Goal: Task Accomplishment & Management: Use online tool/utility

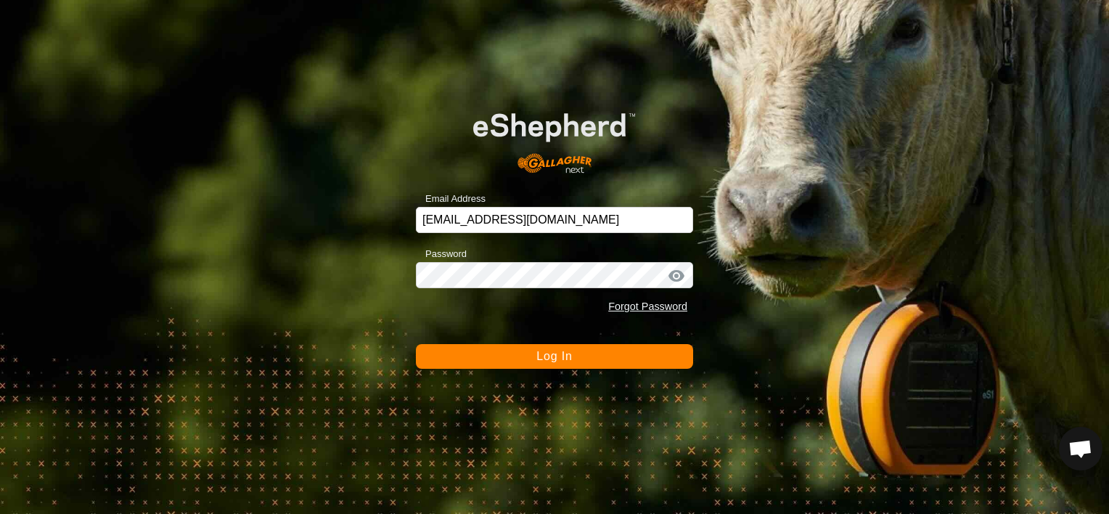
scroll to position [5104, 0]
click at [533, 360] on button "Log In" at bounding box center [554, 356] width 277 height 25
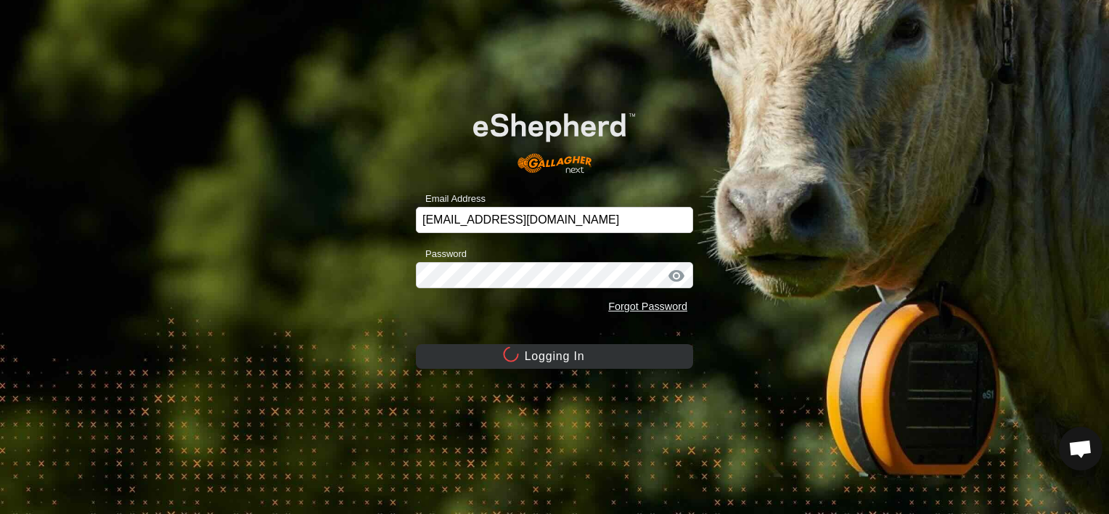
scroll to position [5119, 0]
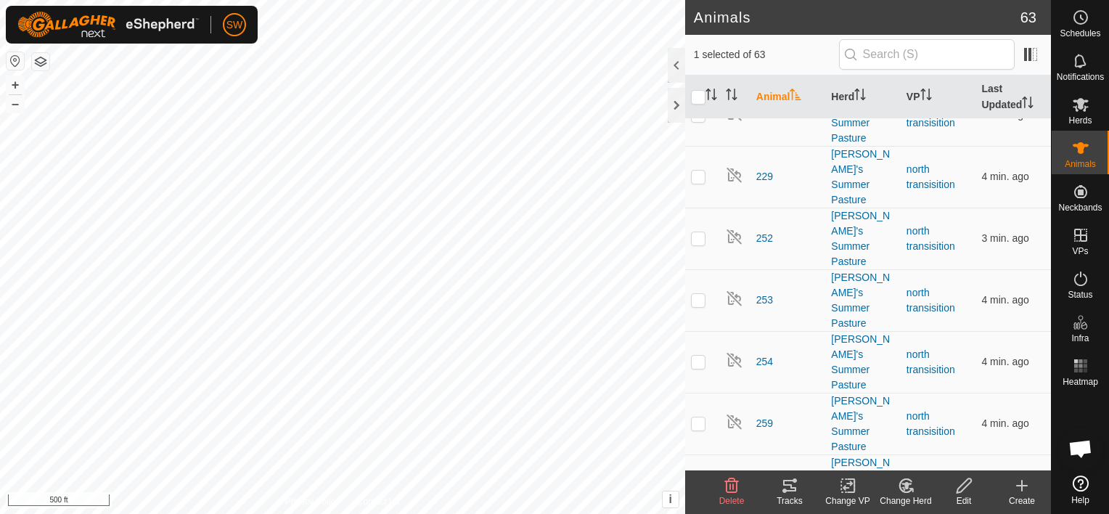
scroll to position [1815, 0]
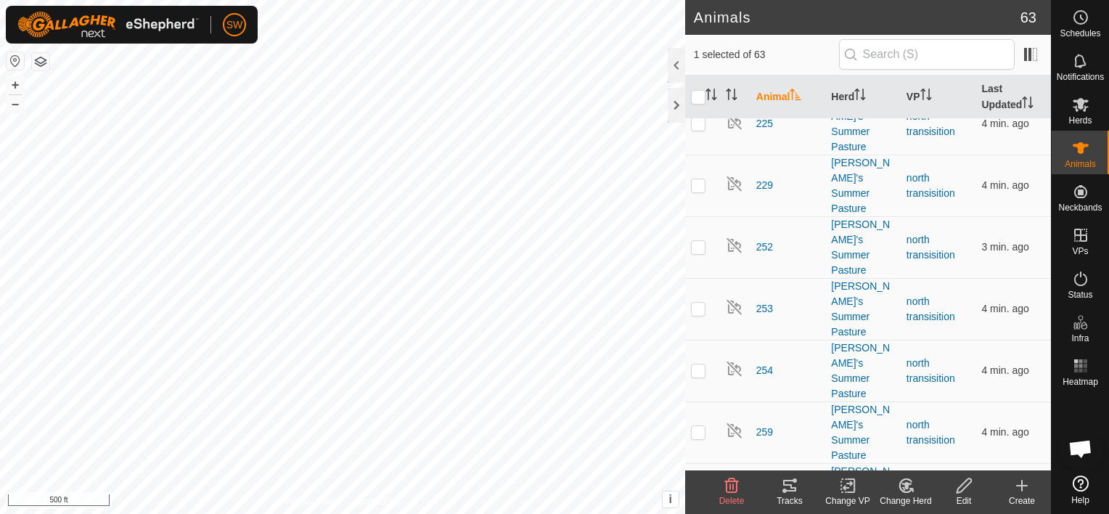
click at [788, 497] on div "Tracks" at bounding box center [790, 500] width 58 height 13
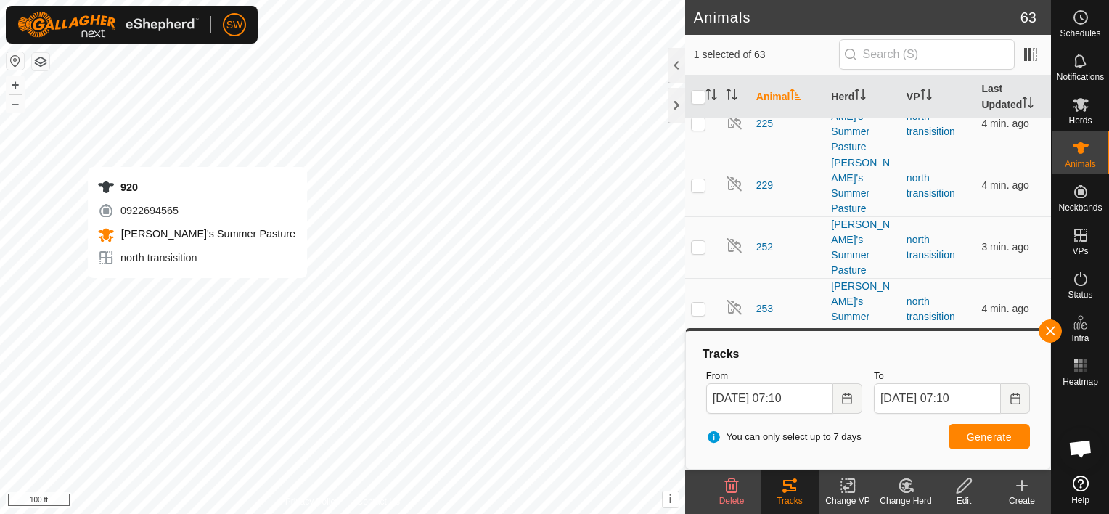
checkbox input "false"
checkbox input "true"
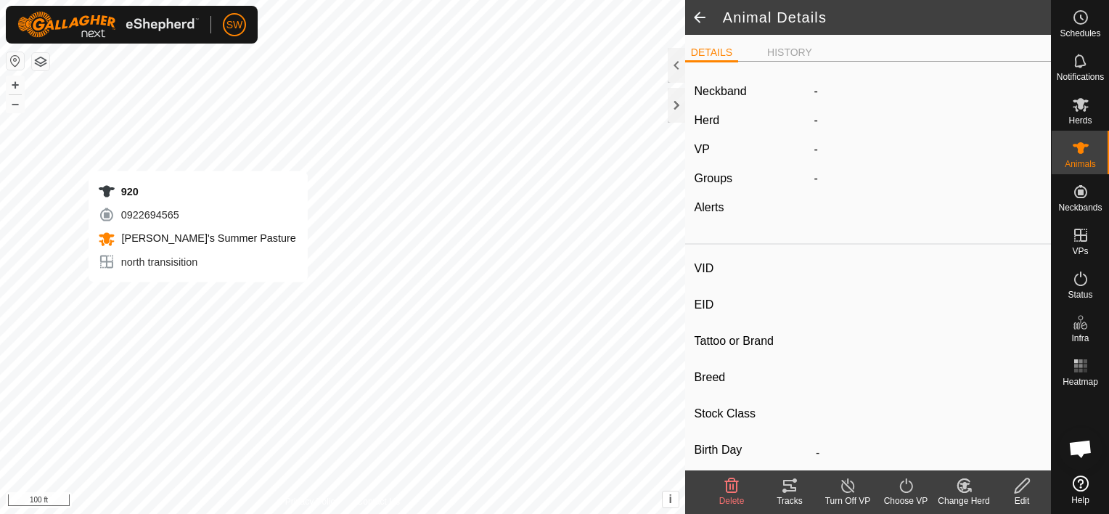
type input "920"
type input "-"
type input "Black Baldy"
type input "-"
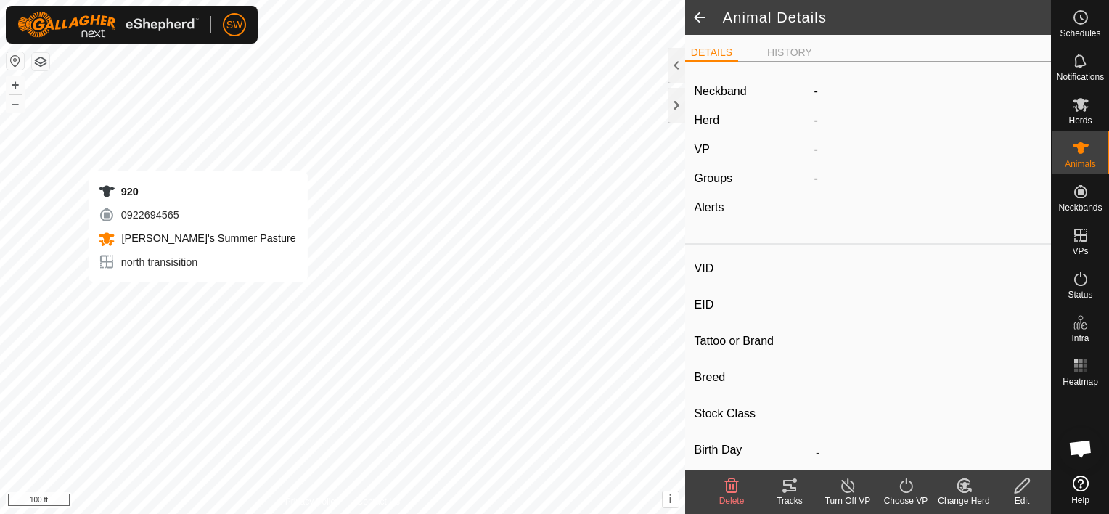
type input "0 kg"
type input "-"
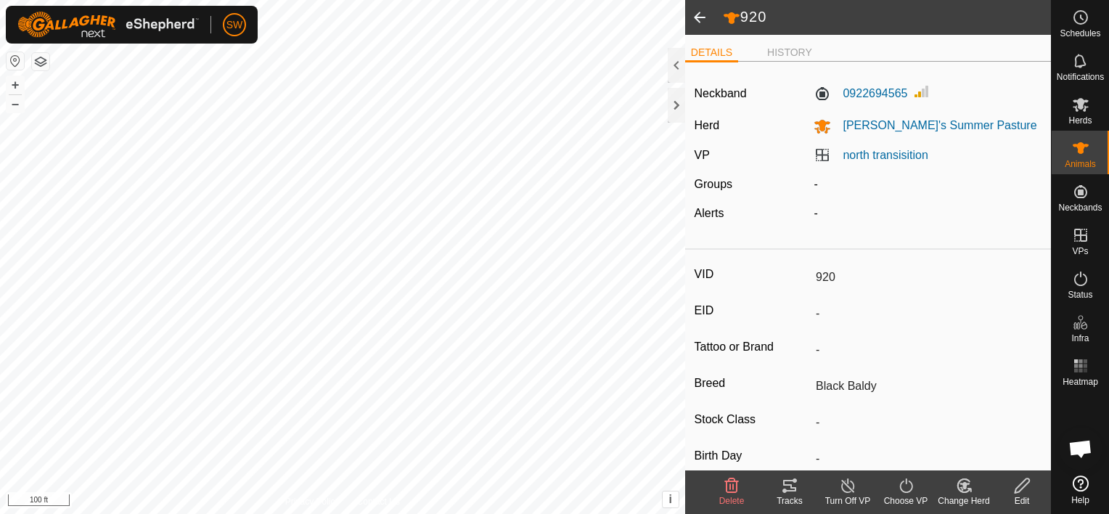
click at [786, 489] on icon at bounding box center [789, 485] width 17 height 17
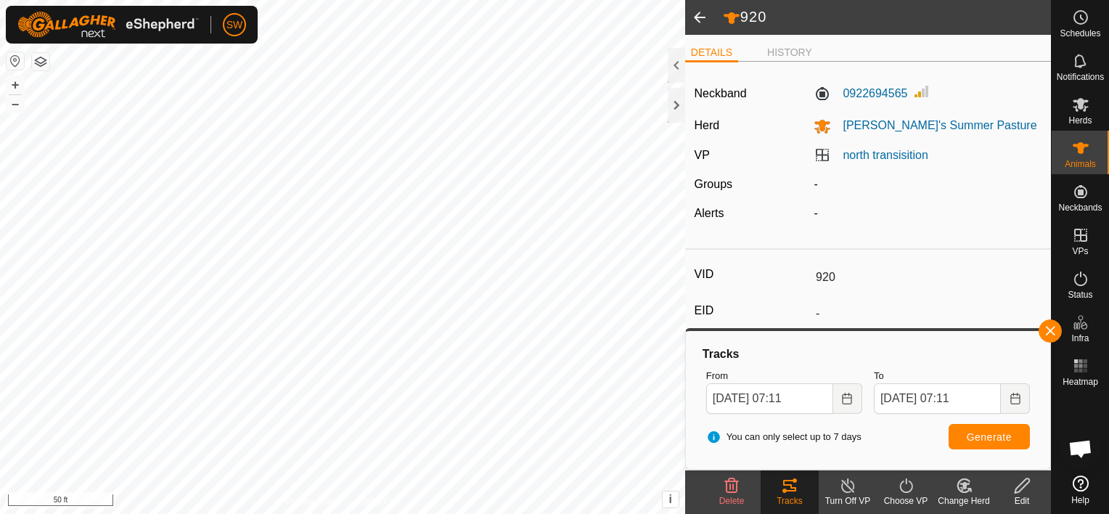
click at [253, 513] on html "SW Schedules Notifications Herds Animals Neckbands VPs Status Infra Heatmap Hel…" at bounding box center [554, 257] width 1109 height 514
type input "349"
type input "-"
type input "Black Baldy"
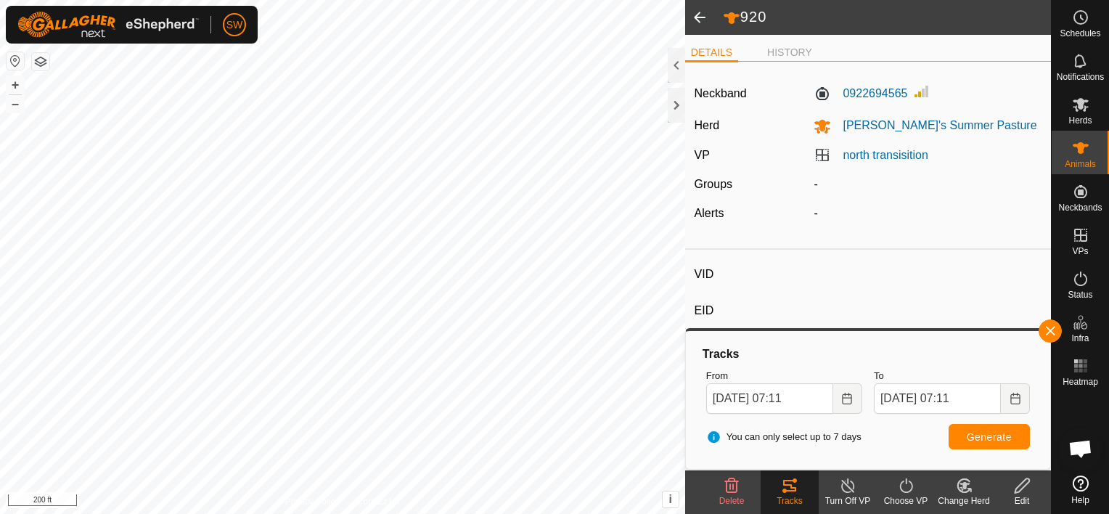
type input "-"
type input "0 kg"
type input "-"
click at [981, 446] on button "Generate" at bounding box center [989, 436] width 81 height 25
